Goal: Task Accomplishment & Management: Use online tool/utility

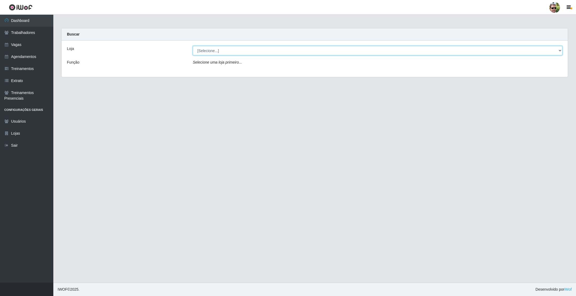
drag, startPoint x: 227, startPoint y: 49, endPoint x: 228, endPoint y: 55, distance: 6.0
click at [227, 49] on select "[Selecione...] [PERSON_NAME] Supermercado - Gurinhém" at bounding box center [378, 50] width 370 height 9
select select "176"
click at [193, 46] on select "[Selecione...] [PERSON_NAME] Supermercado - Gurinhém" at bounding box center [378, 50] width 370 height 9
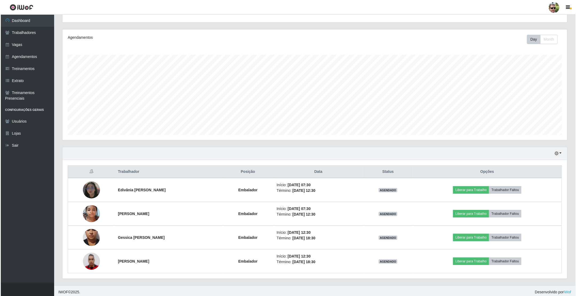
scroll to position [60, 0]
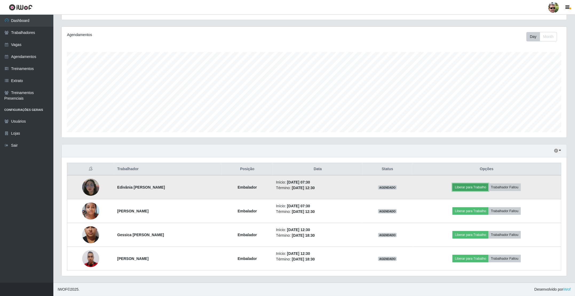
click at [462, 188] on button "Liberar para Trabalho" at bounding box center [470, 186] width 36 height 7
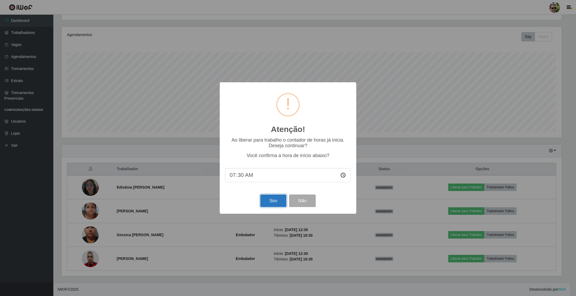
click at [276, 200] on button "Sim" at bounding box center [273, 200] width 26 height 13
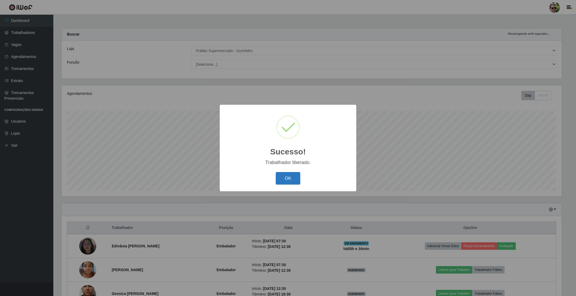
click at [280, 177] on button "OK" at bounding box center [288, 178] width 25 height 13
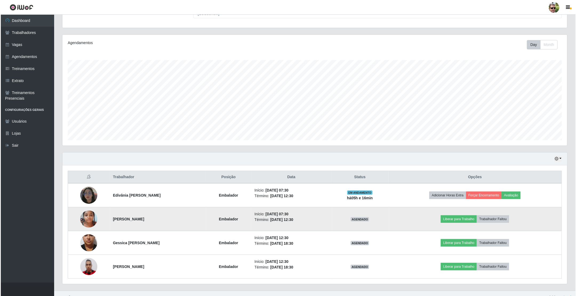
scroll to position [60, 0]
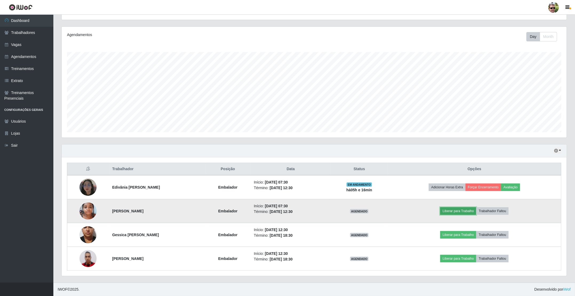
click at [459, 208] on button "Liberar para Trabalho" at bounding box center [458, 210] width 36 height 7
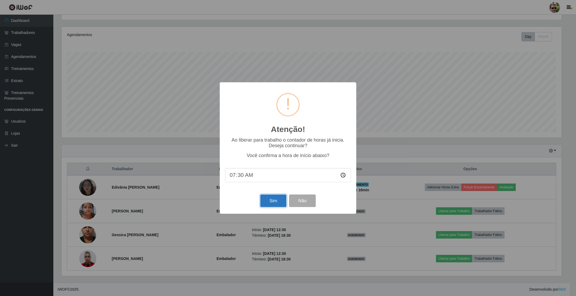
click at [275, 200] on button "Sim" at bounding box center [273, 200] width 26 height 13
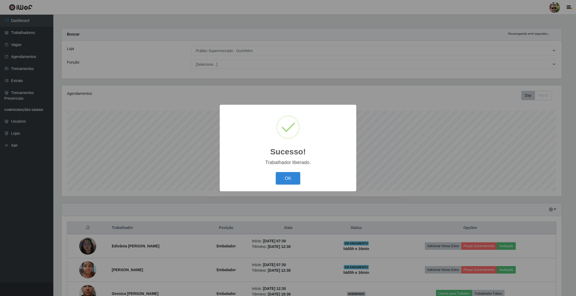
click at [276, 172] on button "OK" at bounding box center [288, 178] width 25 height 13
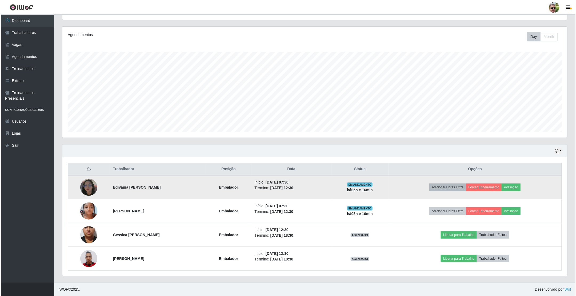
scroll to position [60, 0]
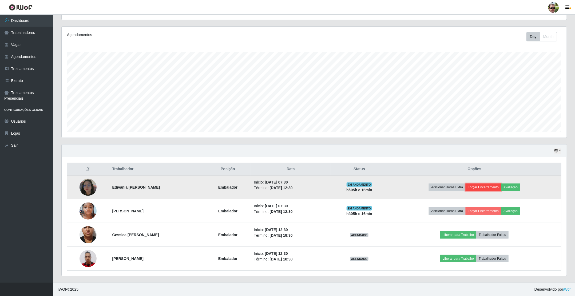
click at [498, 186] on button "Forçar Encerramento" at bounding box center [484, 186] width 36 height 7
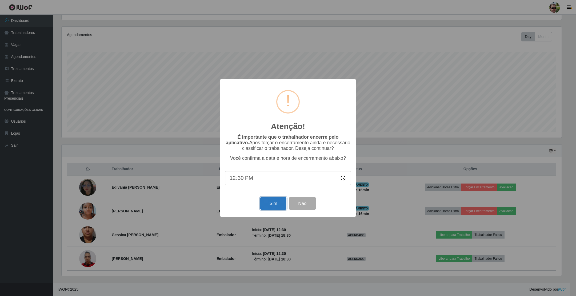
click at [279, 204] on button "Sim" at bounding box center [273, 203] width 26 height 13
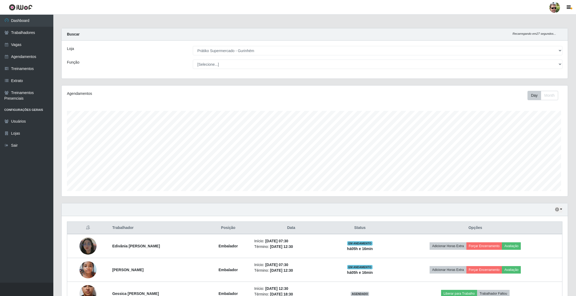
scroll to position [0, 0]
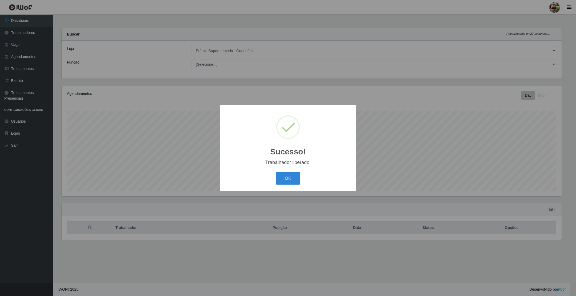
click at [276, 172] on button "OK" at bounding box center [288, 178] width 25 height 13
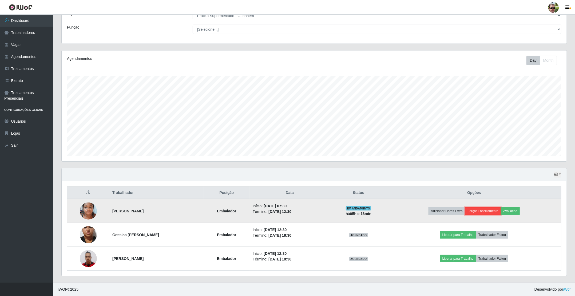
click at [481, 207] on button "Forçar Encerramento" at bounding box center [483, 210] width 36 height 7
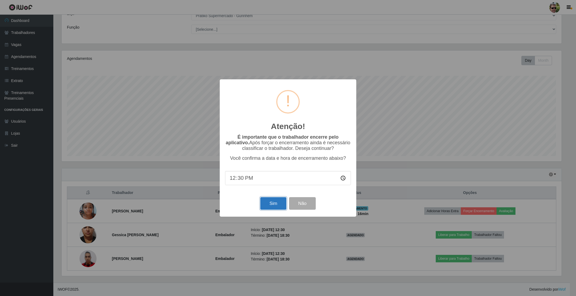
click at [260, 204] on button "Sim" at bounding box center [273, 203] width 26 height 13
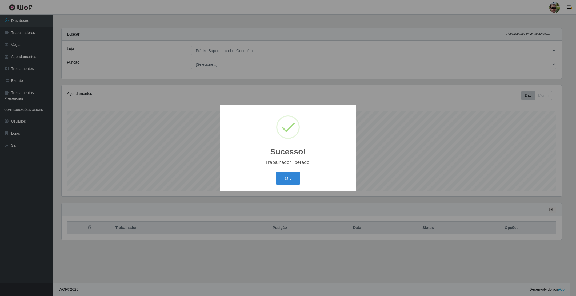
click at [276, 172] on button "OK" at bounding box center [288, 178] width 25 height 13
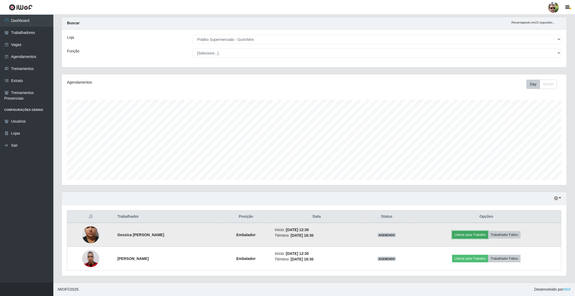
click at [479, 233] on button "Liberar para Trabalho" at bounding box center [470, 234] width 36 height 7
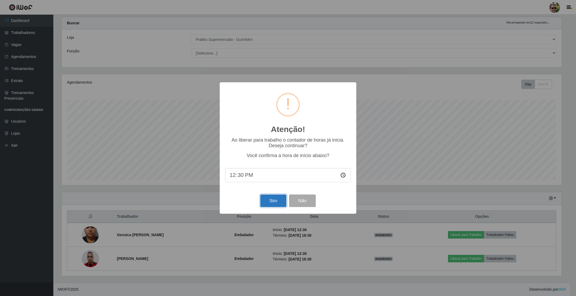
click at [274, 197] on button "Sim" at bounding box center [273, 200] width 26 height 13
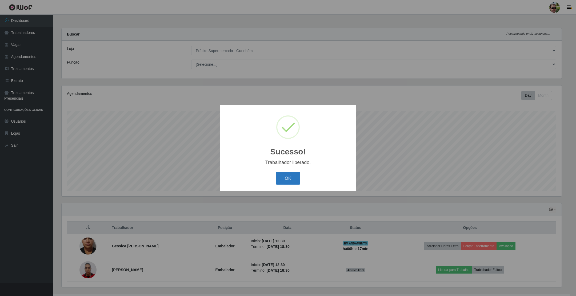
click at [282, 178] on button "OK" at bounding box center [288, 178] width 25 height 13
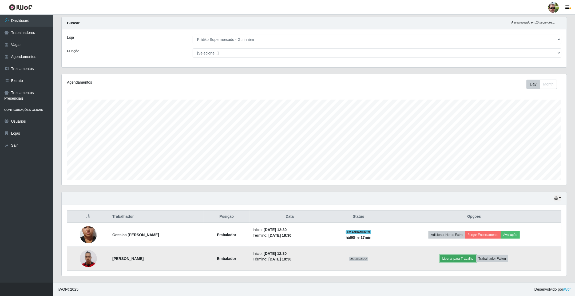
click at [466, 261] on button "Liberar para Trabalho" at bounding box center [458, 258] width 36 height 7
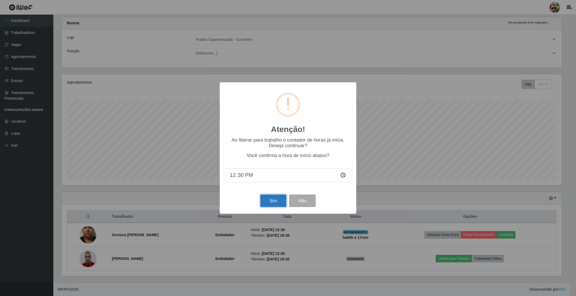
click at [272, 202] on button "Sim" at bounding box center [273, 200] width 26 height 13
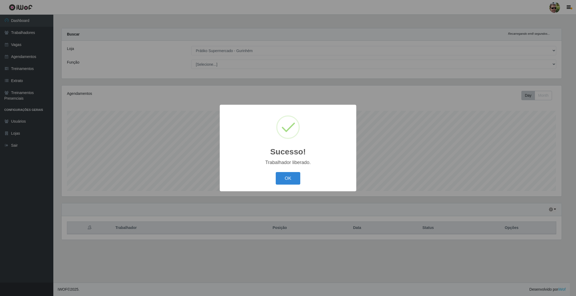
click at [276, 172] on button "OK" at bounding box center [288, 178] width 25 height 13
